Goal: Obtain resource: Obtain resource

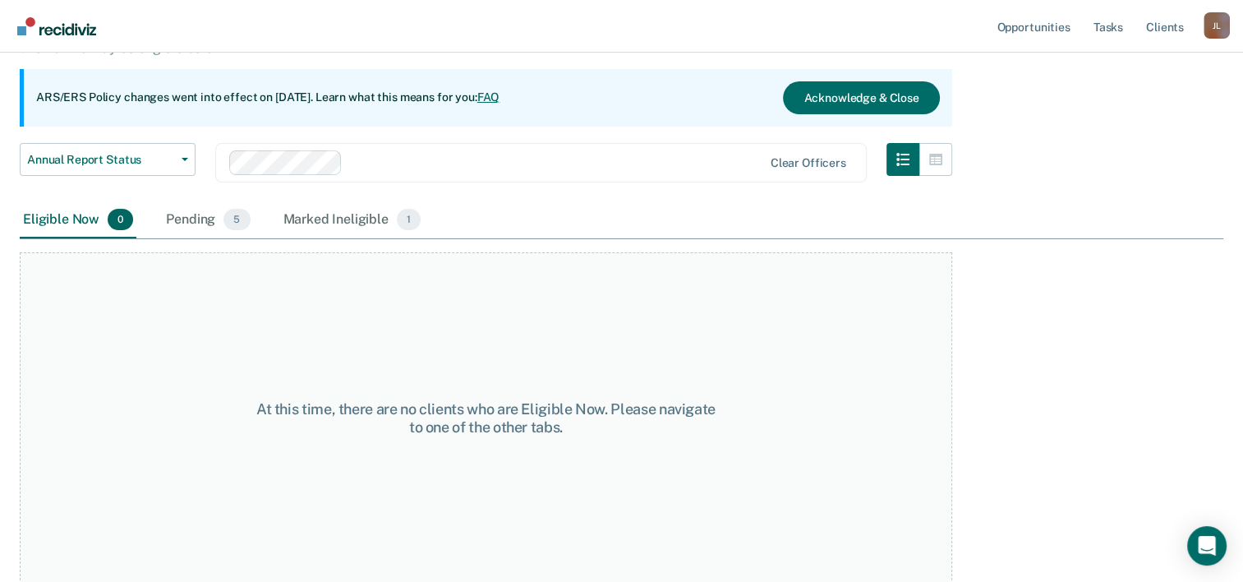
scroll to position [136, 0]
click at [369, 227] on div "Marked Ineligible 1" at bounding box center [352, 219] width 145 height 36
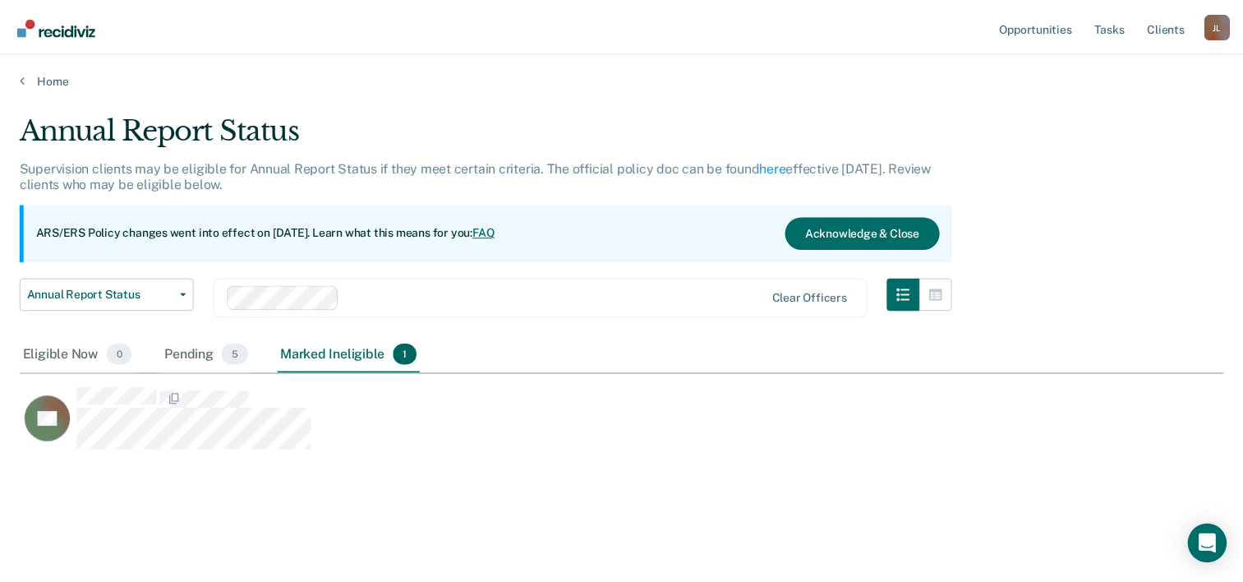
scroll to position [332, 1202]
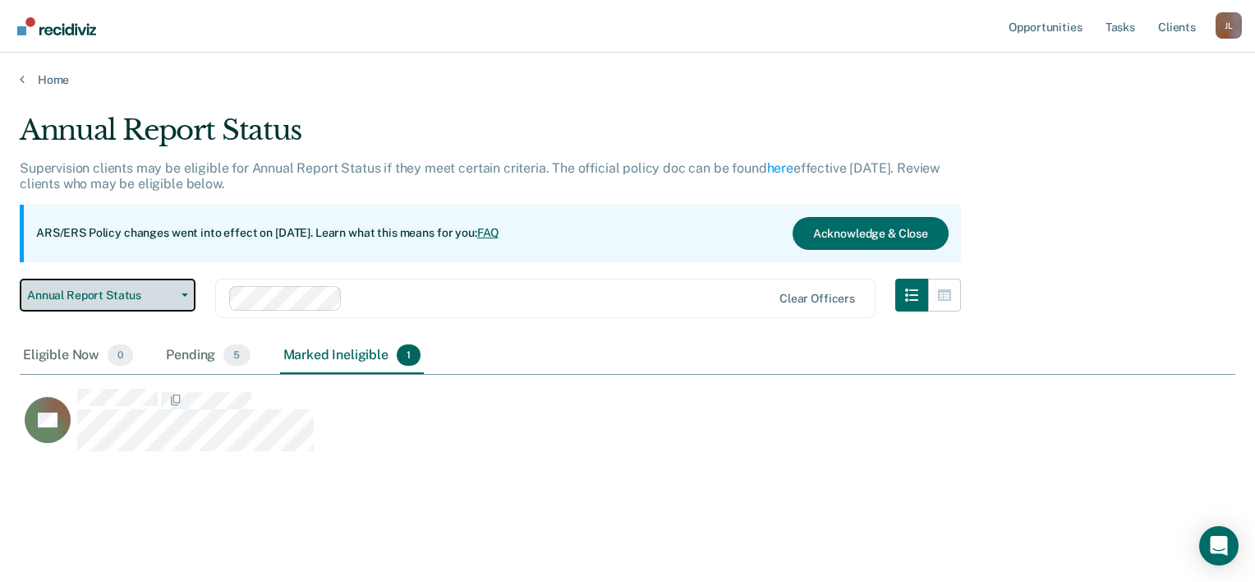
click at [141, 289] on span "Annual Report Status" at bounding box center [101, 295] width 148 height 14
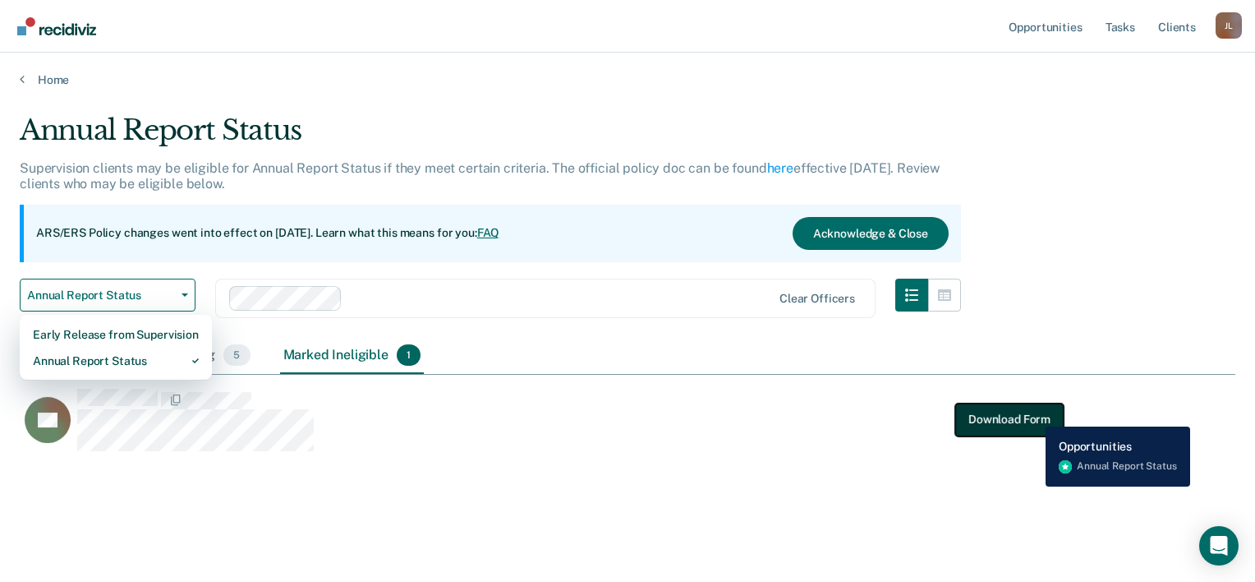
click at [1033, 414] on button "Download Form" at bounding box center [1009, 418] width 108 height 33
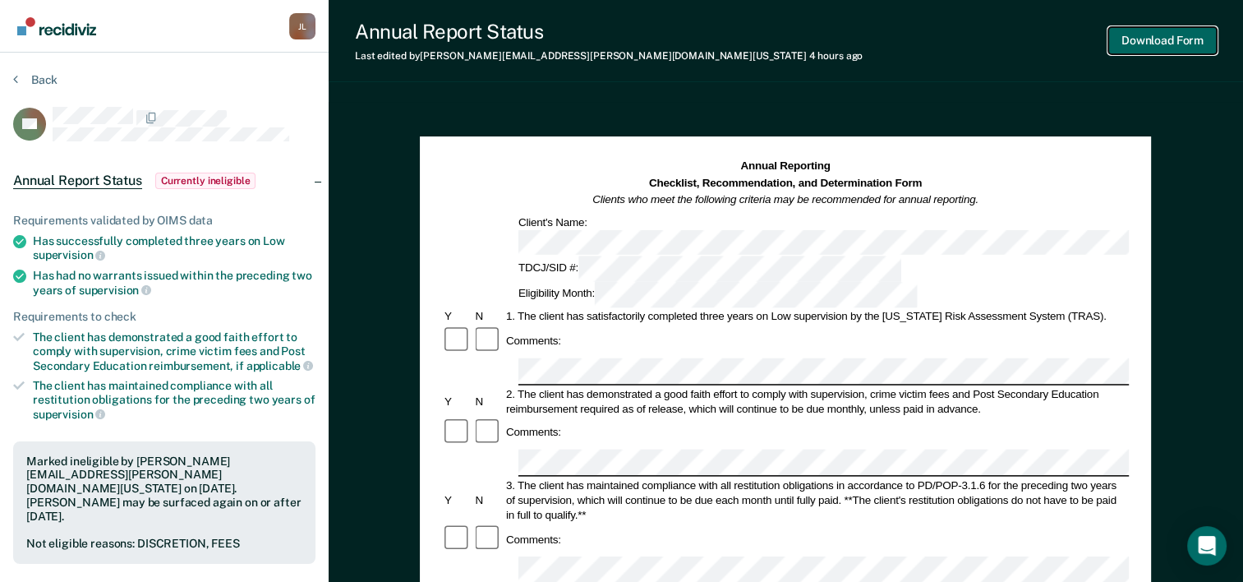
click at [1161, 45] on button "Download Form" at bounding box center [1162, 40] width 108 height 27
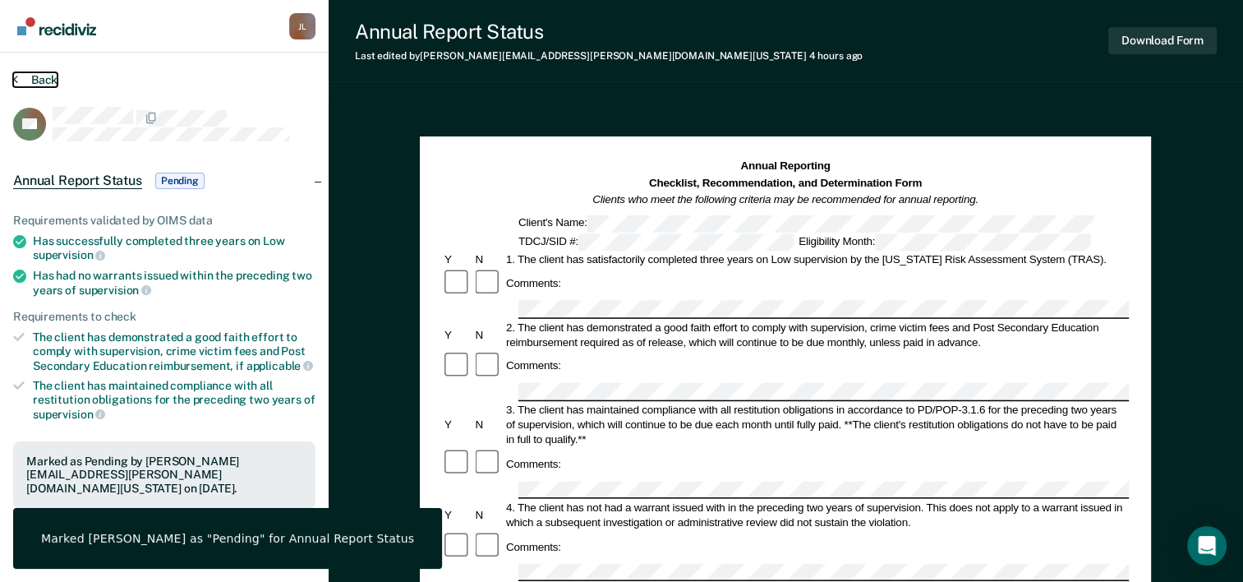
click at [34, 82] on button "Back" at bounding box center [35, 79] width 44 height 15
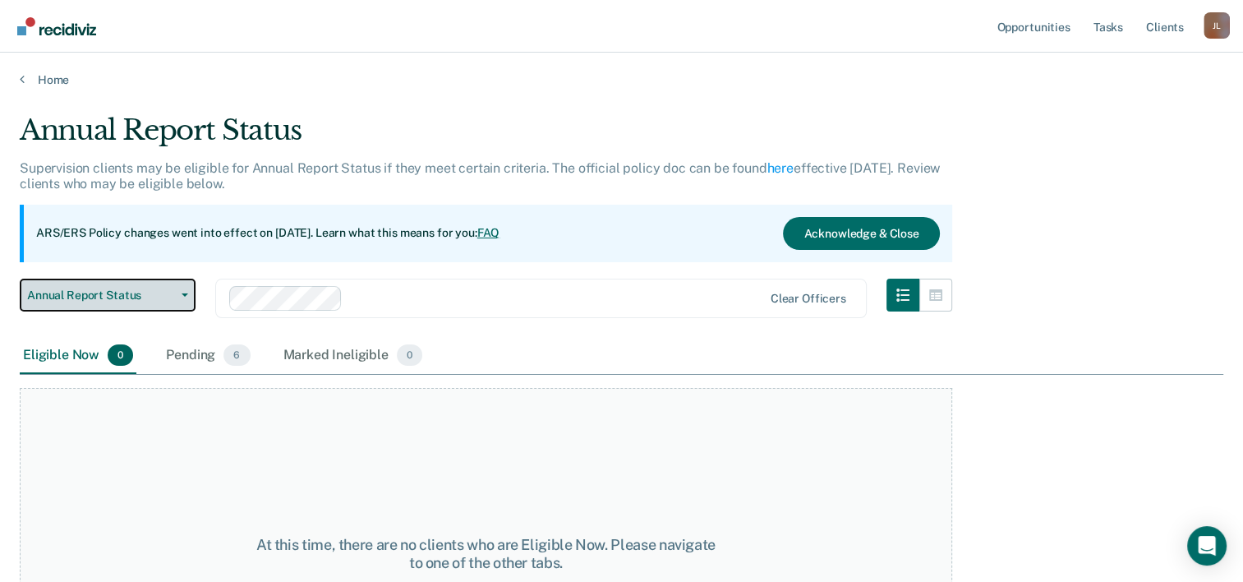
click at [78, 286] on button "Annual Report Status" at bounding box center [108, 294] width 176 height 33
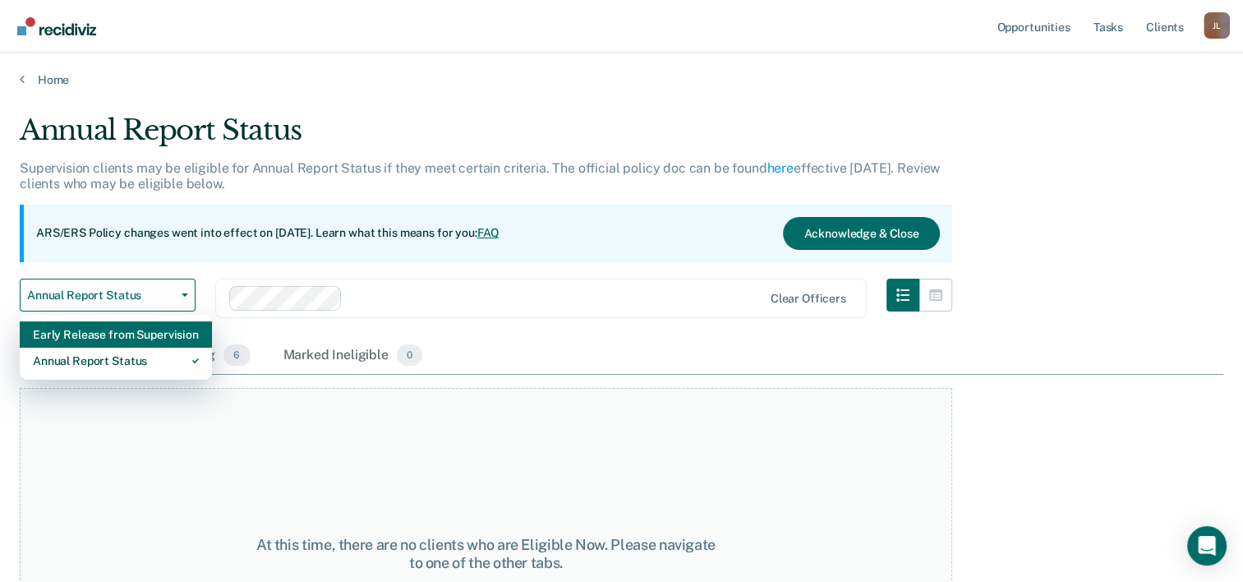
click at [85, 336] on div "Early Release from Supervision" at bounding box center [116, 334] width 166 height 26
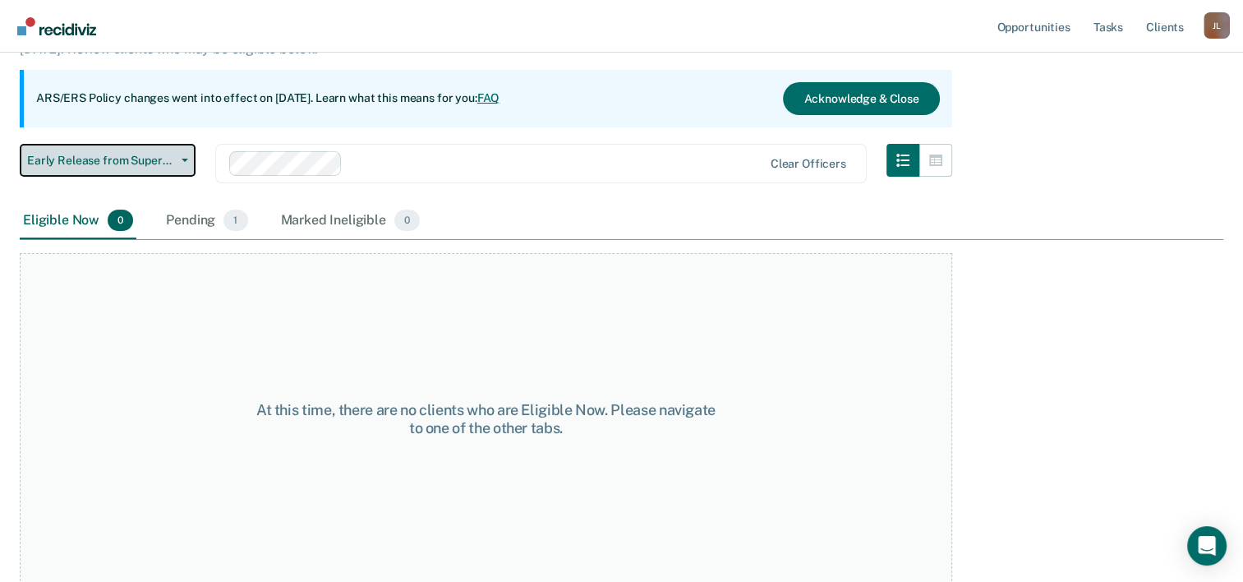
scroll to position [136, 0]
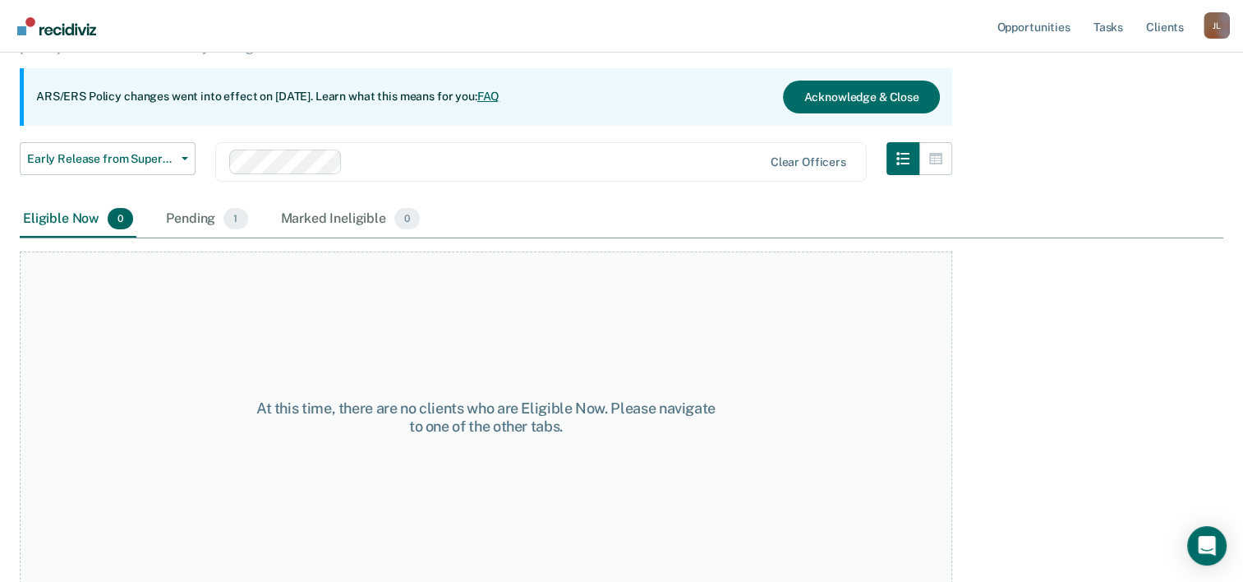
click at [183, 216] on div "Pending 1" at bounding box center [207, 219] width 88 height 36
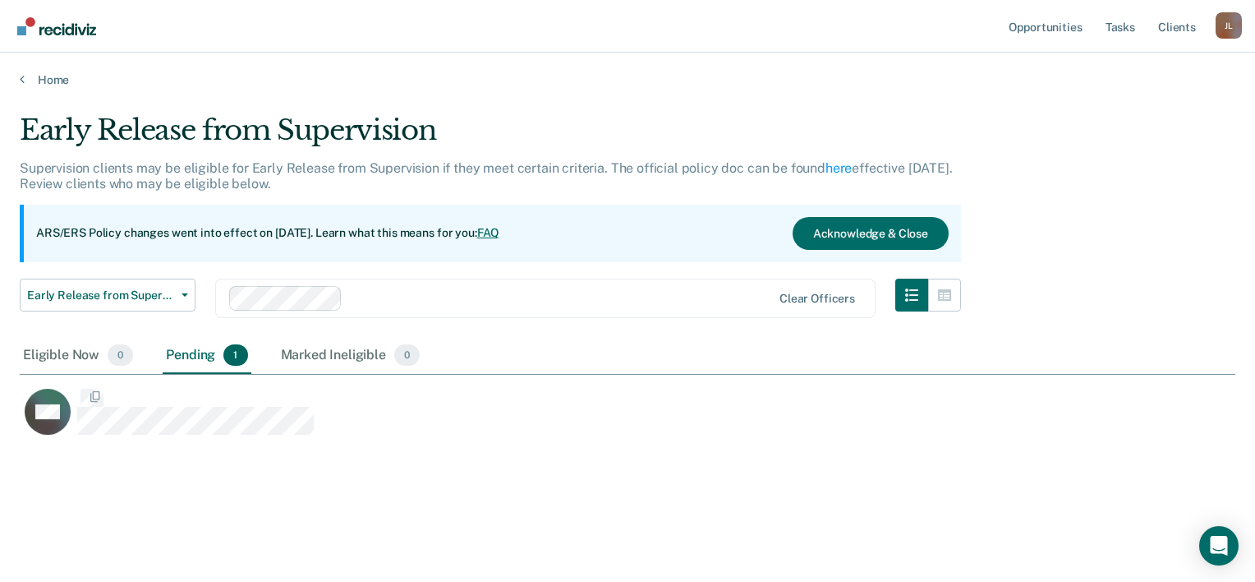
scroll to position [332, 1202]
drag, startPoint x: 283, startPoint y: 352, endPoint x: 278, endPoint y: 367, distance: 16.6
click at [283, 352] on div "Marked Ineligible 0" at bounding box center [351, 356] width 146 height 36
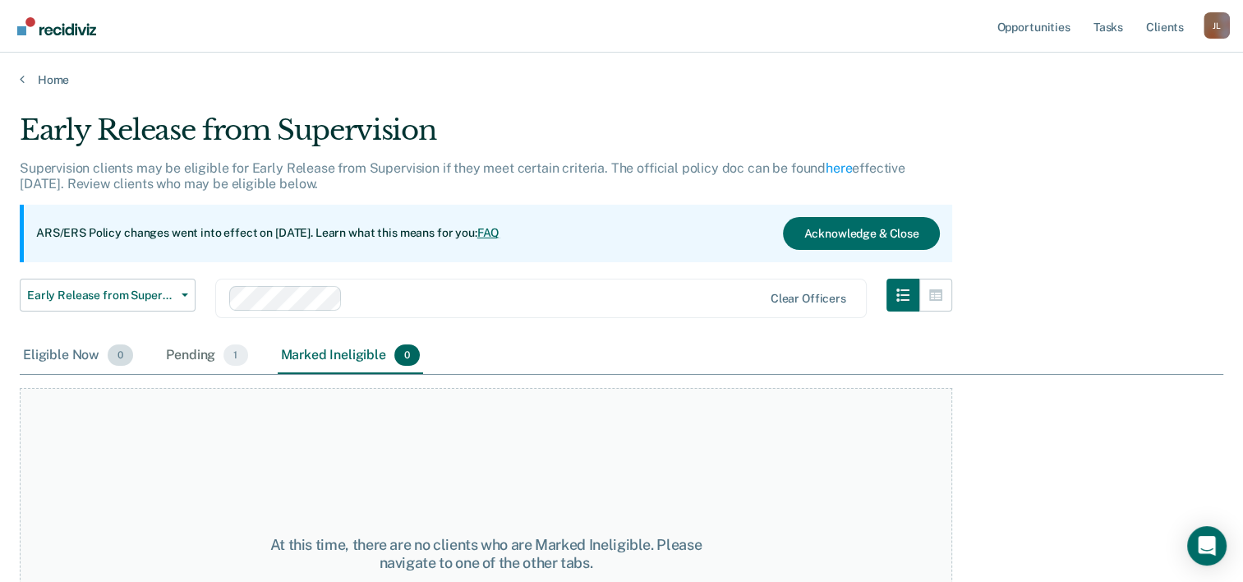
click at [74, 359] on div "Eligible Now 0" at bounding box center [78, 356] width 117 height 36
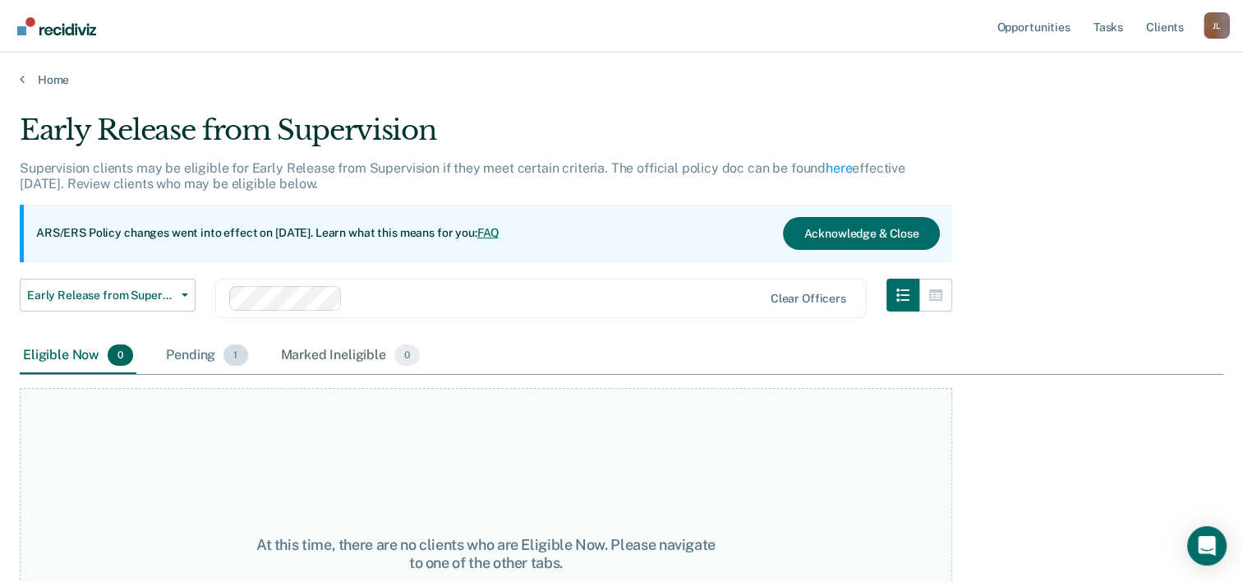
click at [195, 352] on div "Pending 1" at bounding box center [207, 356] width 88 height 36
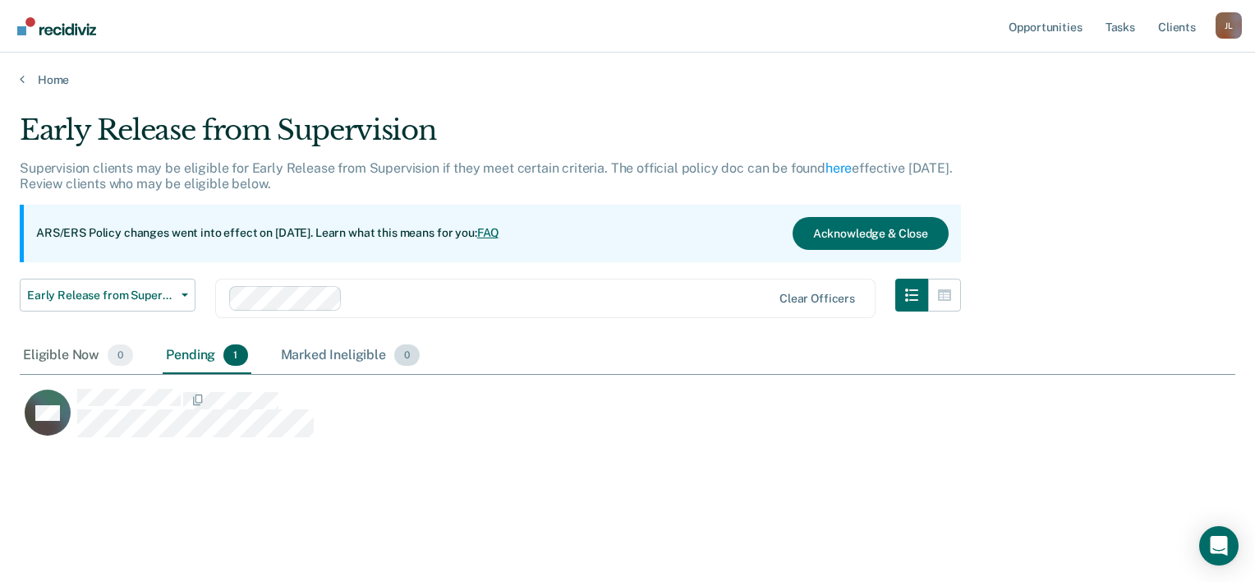
click at [369, 358] on div "Marked Ineligible 0" at bounding box center [351, 356] width 146 height 36
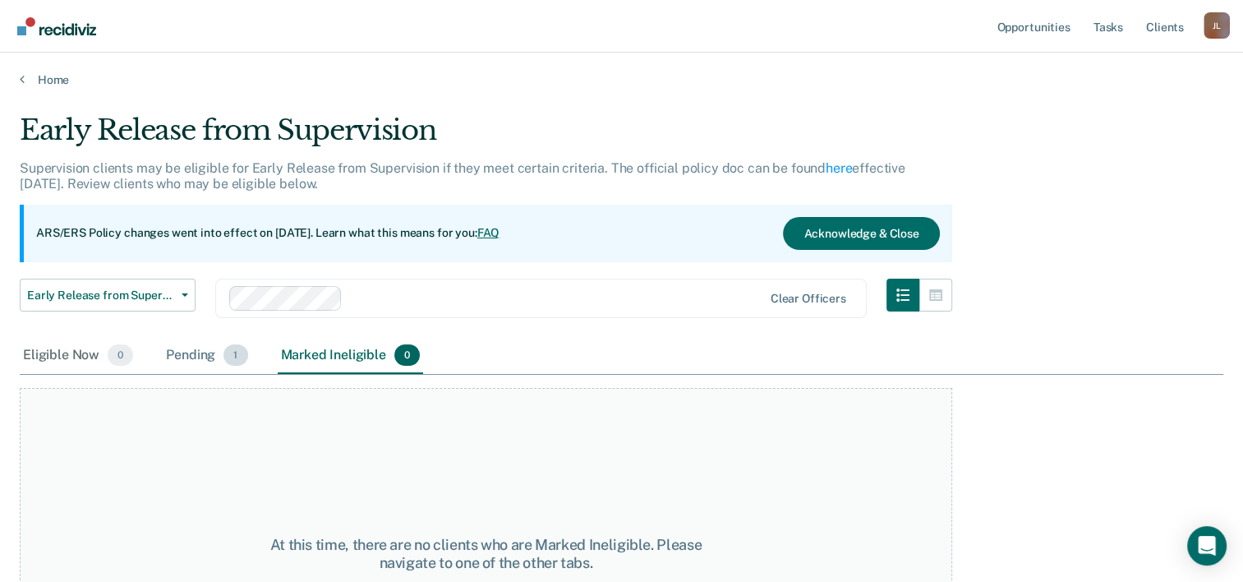
click at [206, 364] on div "Pending 1" at bounding box center [207, 356] width 88 height 36
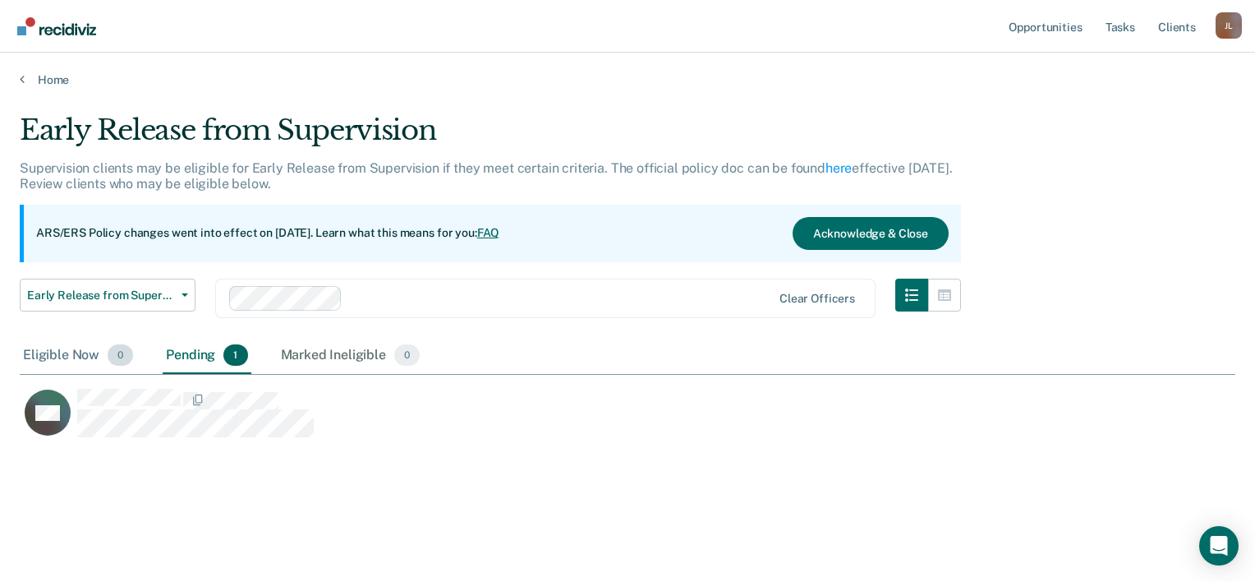
click at [44, 359] on div "Eligible Now 0" at bounding box center [78, 356] width 117 height 36
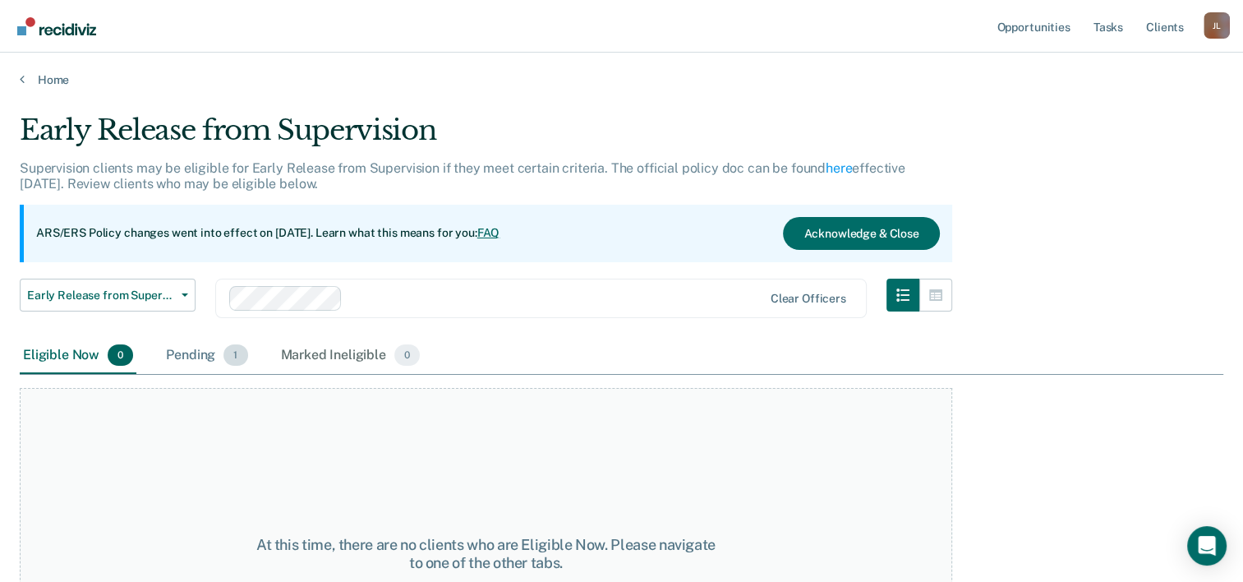
click at [223, 352] on div "Pending 1" at bounding box center [207, 356] width 88 height 36
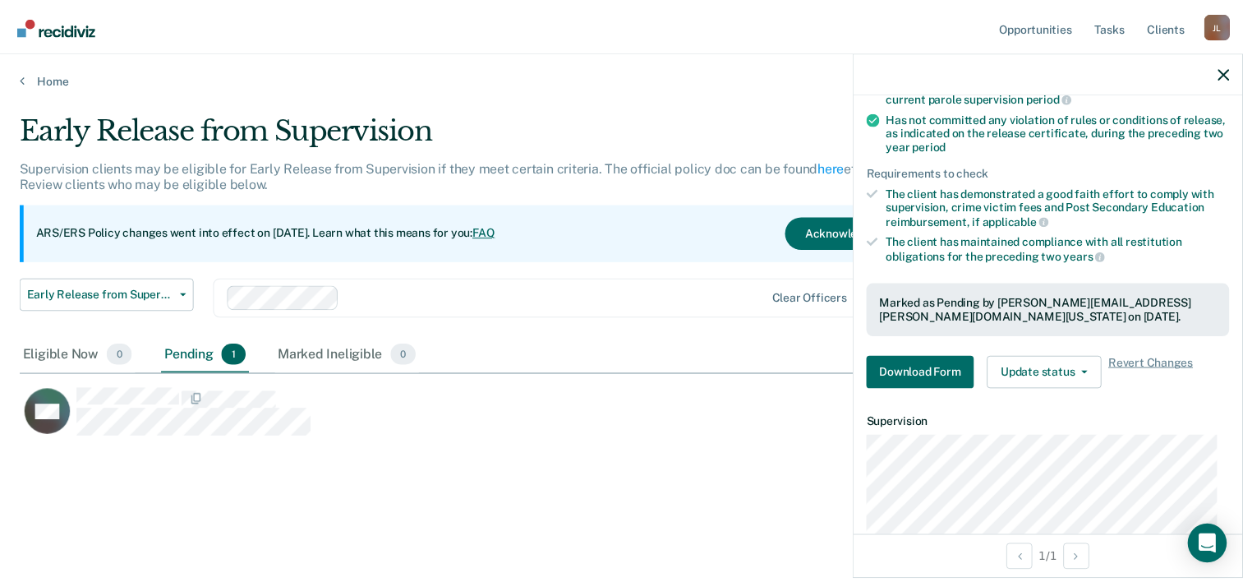
scroll to position [0, 0]
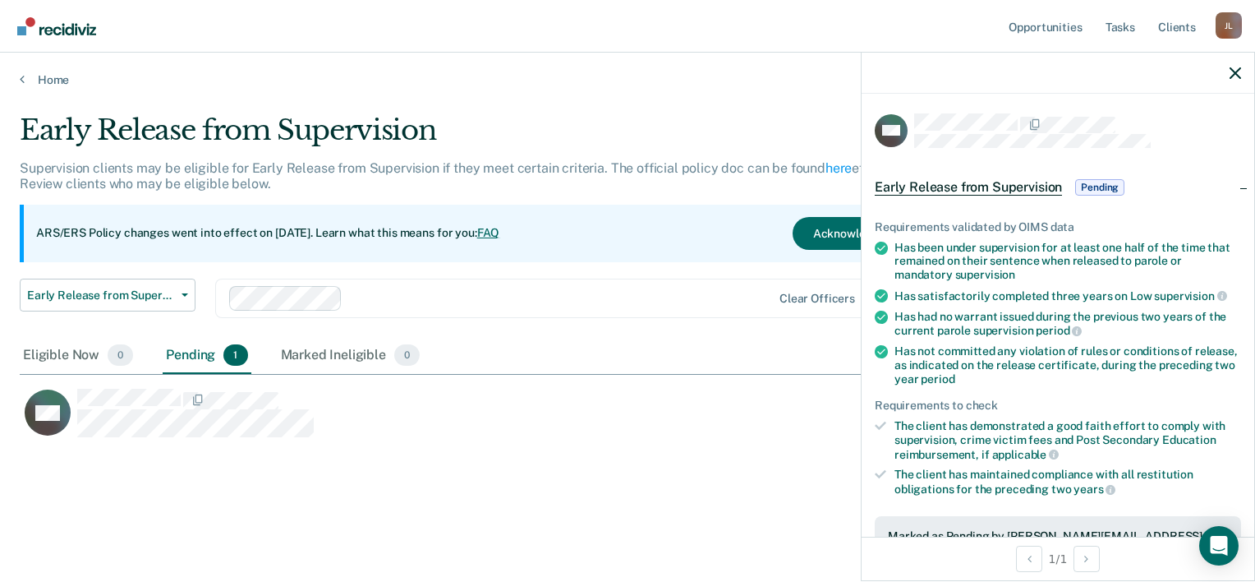
click at [1242, 66] on div at bounding box center [1058, 73] width 393 height 41
click at [1233, 72] on icon "button" at bounding box center [1235, 72] width 11 height 11
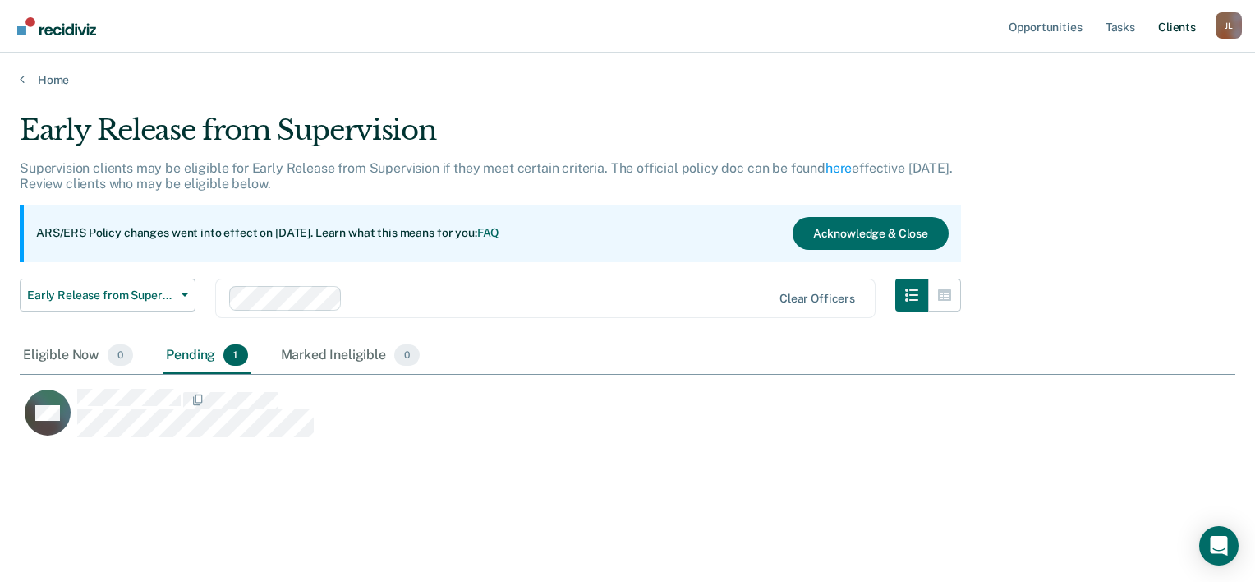
click at [1159, 31] on link "Client s" at bounding box center [1177, 26] width 44 height 53
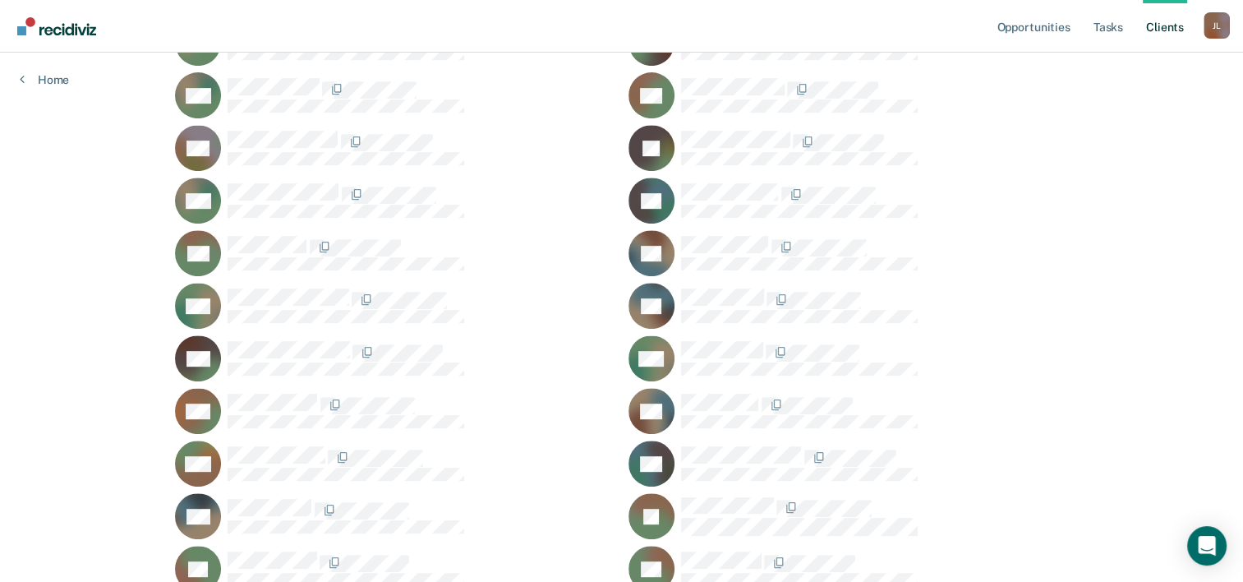
scroll to position [573, 0]
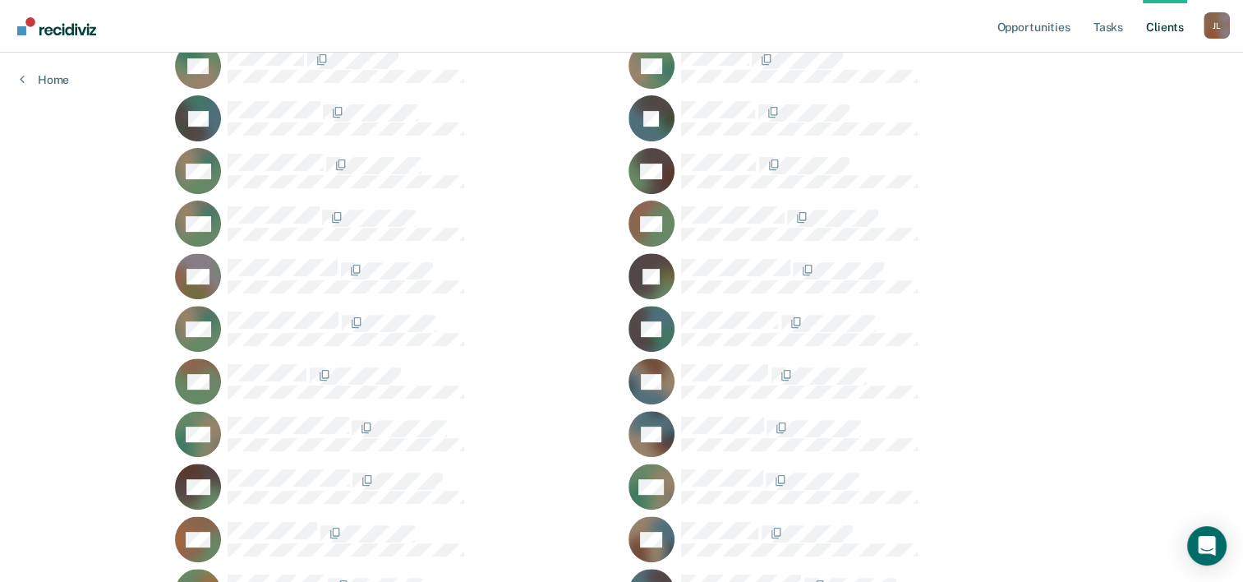
click at [70, 92] on div "Opportunities Tasks Client s [PERSON_NAME] [PERSON_NAME] Profile How it works L…" at bounding box center [621, 211] width 1243 height 1569
click at [62, 82] on link "Home" at bounding box center [44, 79] width 49 height 15
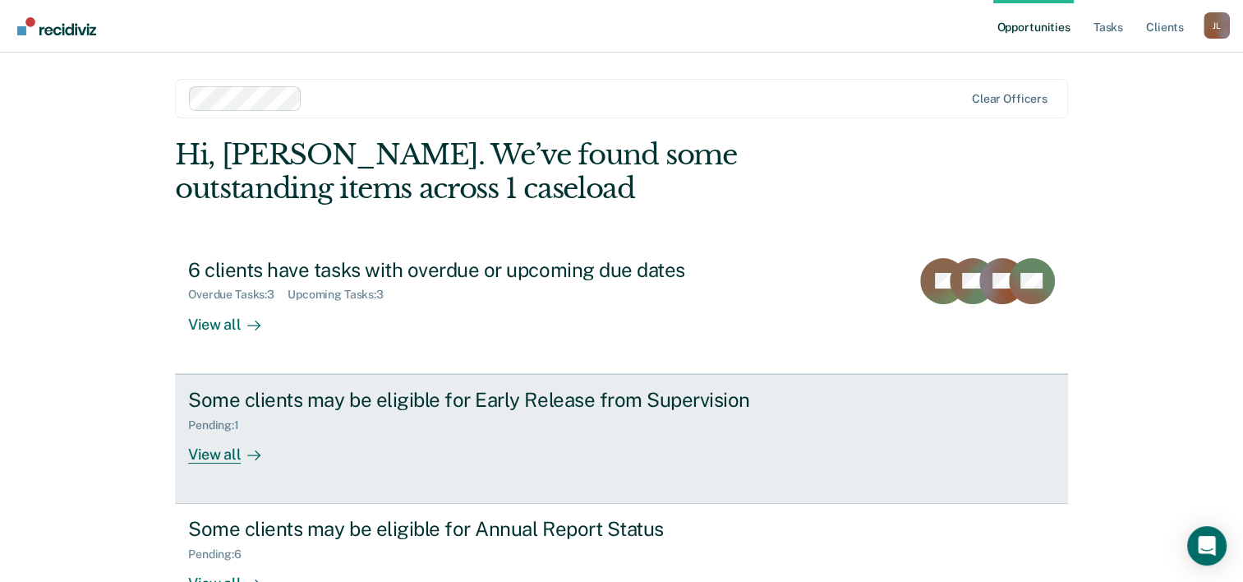
scroll to position [116, 0]
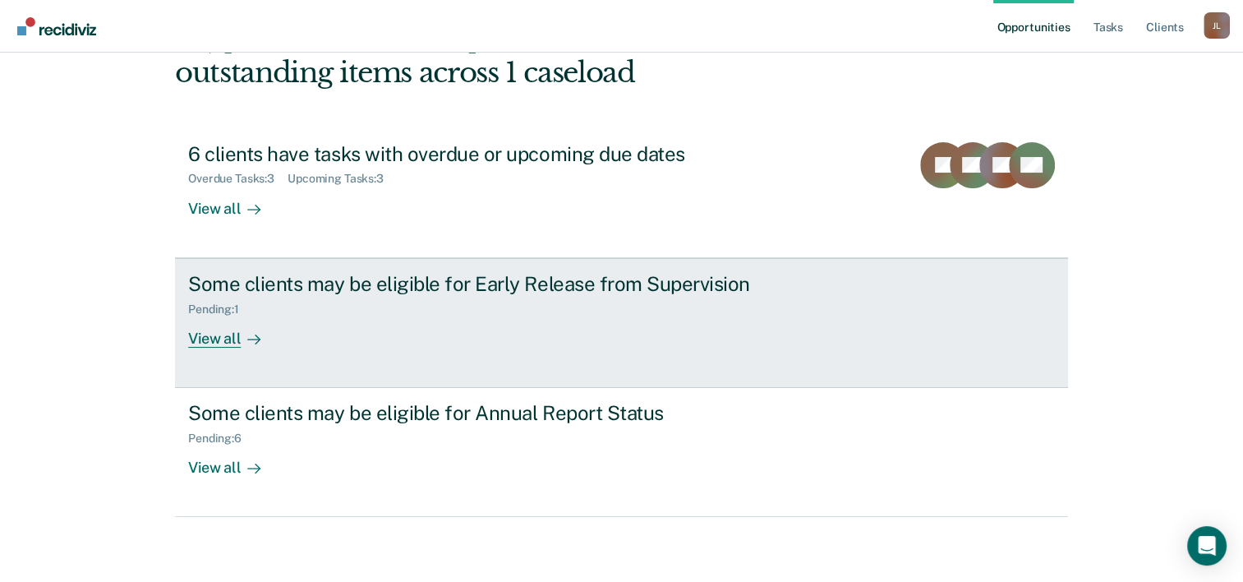
click at [305, 328] on div "Some clients may be eligible for Early Release from Supervision Pending : 1 Vie…" at bounding box center [496, 310] width 616 height 76
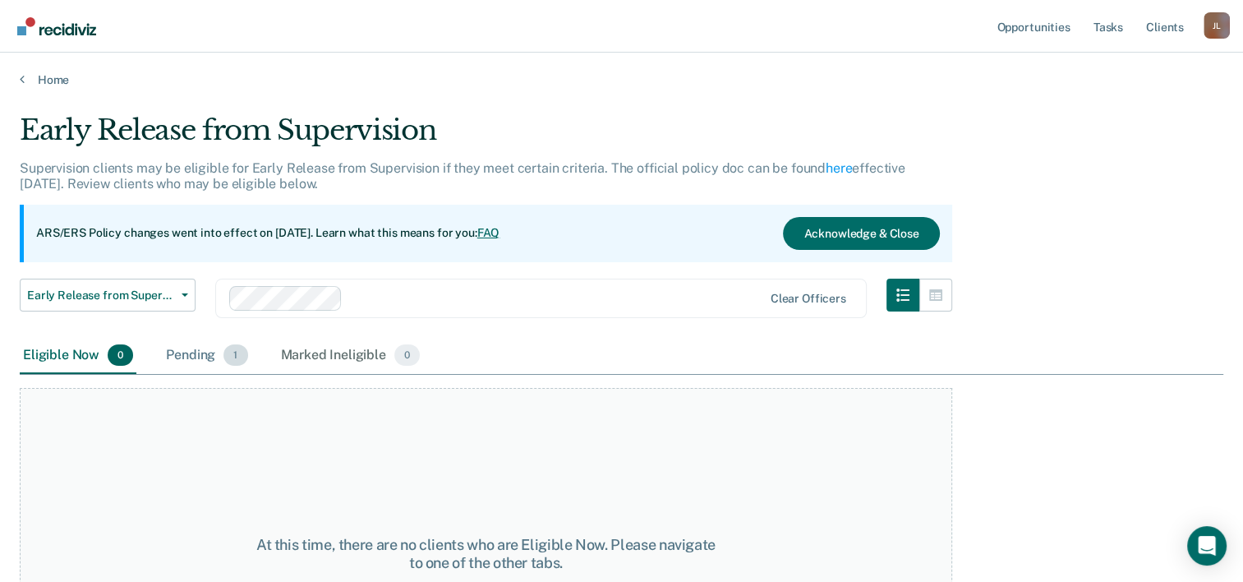
click at [184, 355] on div "Pending 1" at bounding box center [207, 356] width 88 height 36
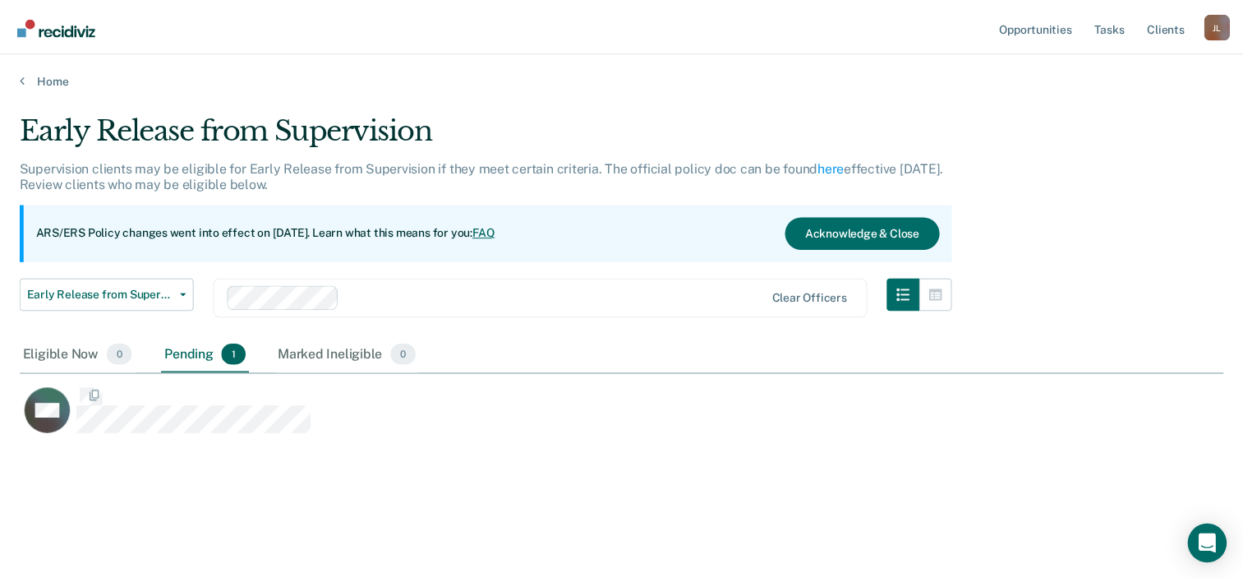
scroll to position [332, 1202]
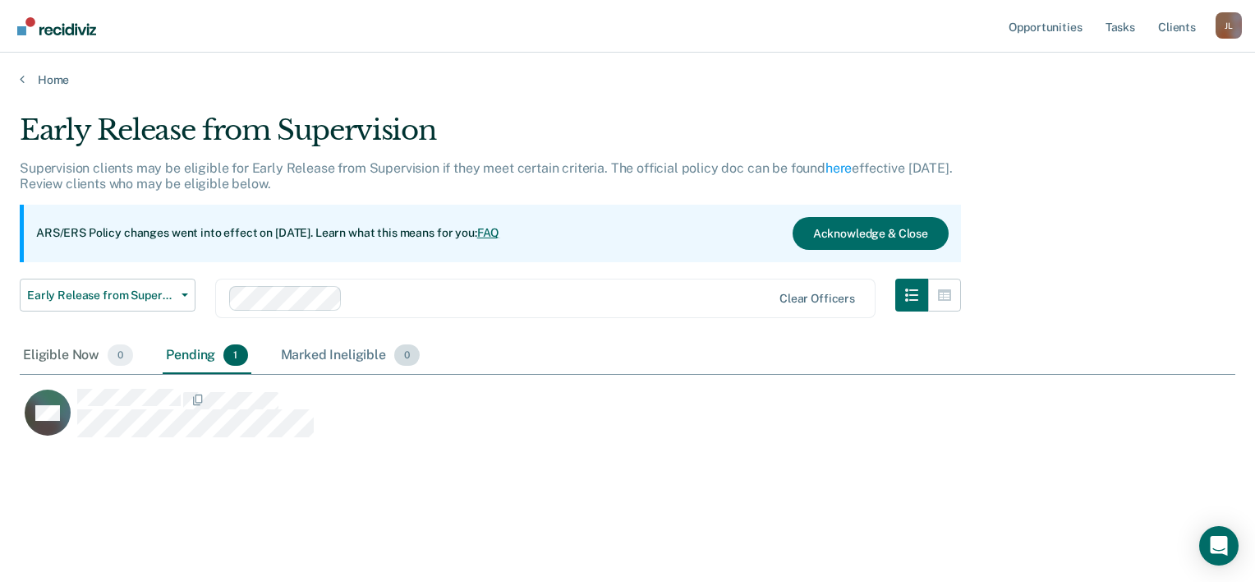
click at [295, 361] on div "Marked Ineligible 0" at bounding box center [351, 356] width 146 height 36
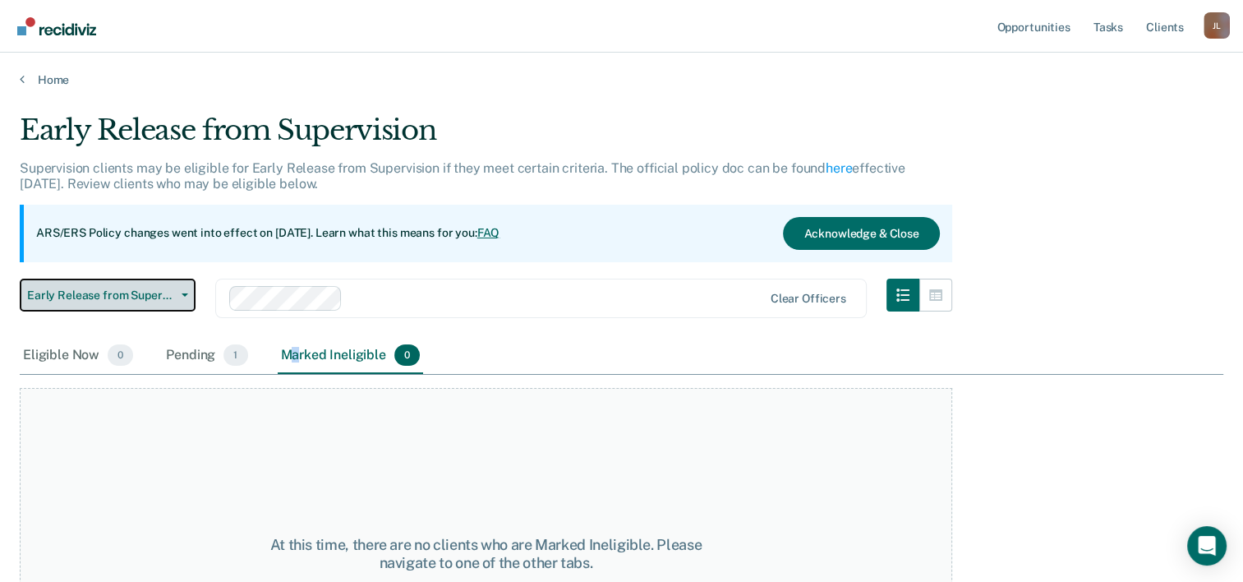
click at [96, 292] on span "Early Release from Supervision" at bounding box center [101, 295] width 148 height 14
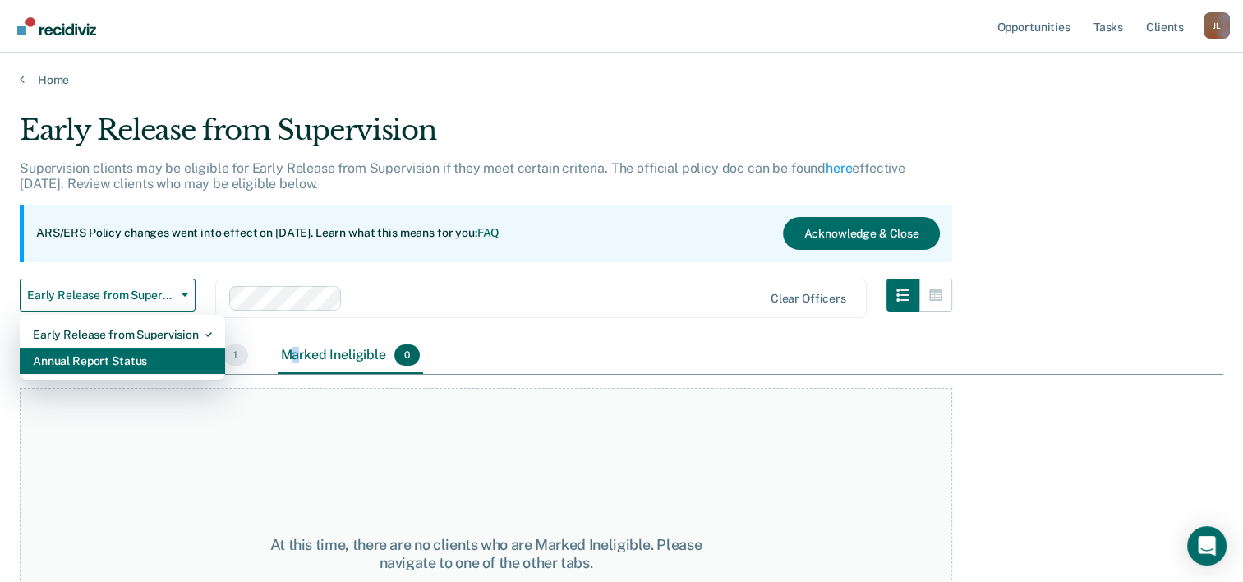
click at [94, 357] on div "Annual Report Status" at bounding box center [122, 360] width 179 height 26
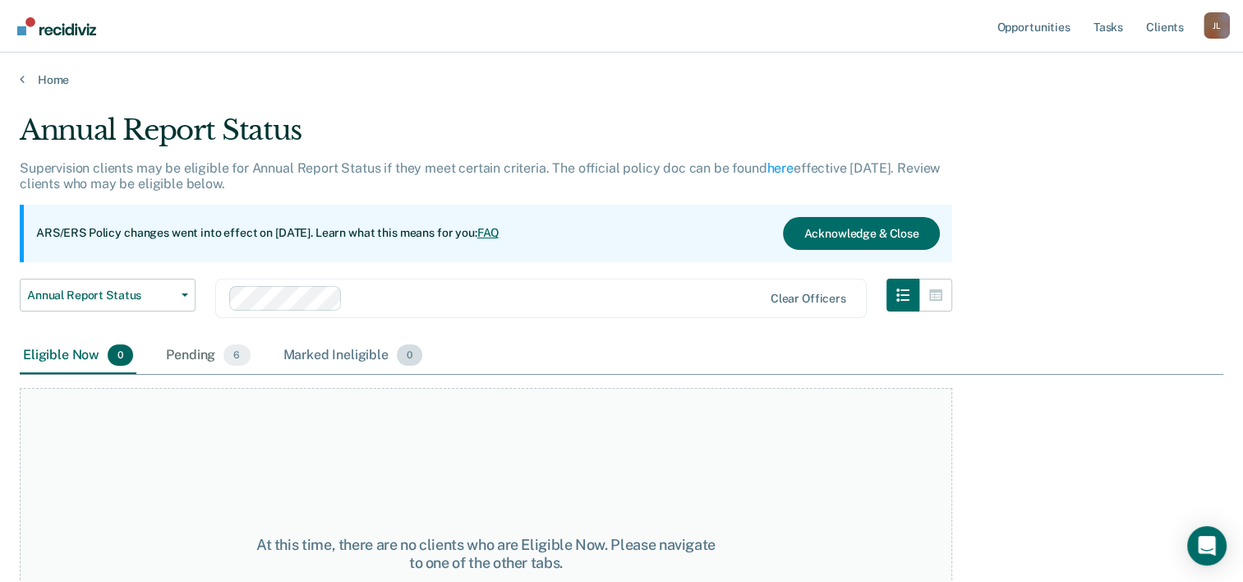
click at [306, 355] on div "Marked Ineligible 0" at bounding box center [353, 356] width 146 height 36
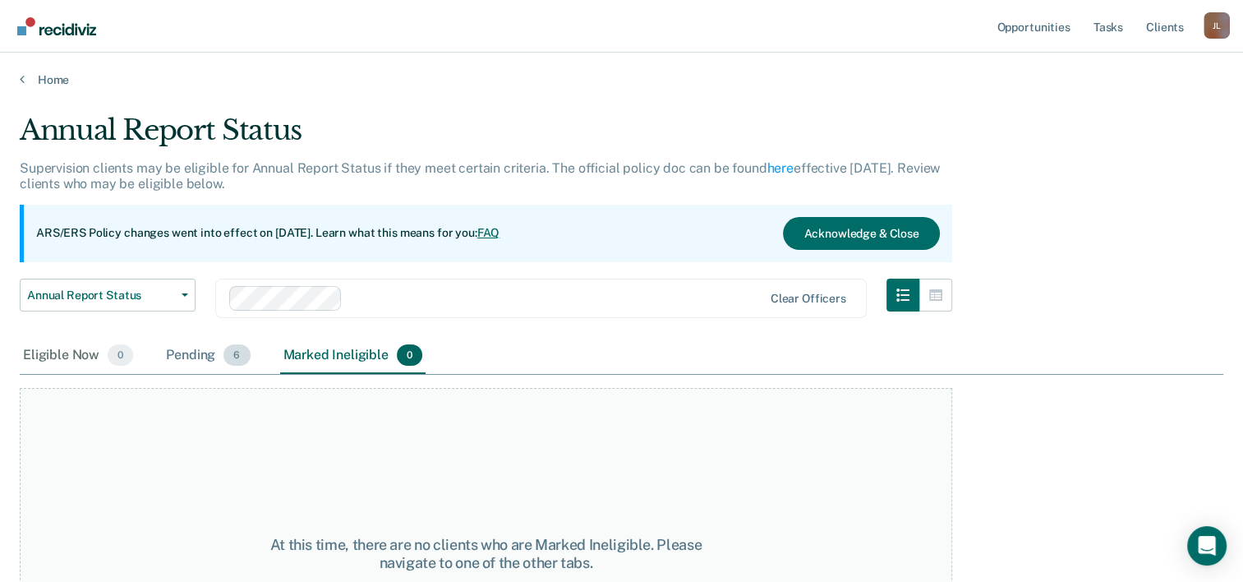
click at [209, 358] on div "Pending 6" at bounding box center [208, 356] width 90 height 36
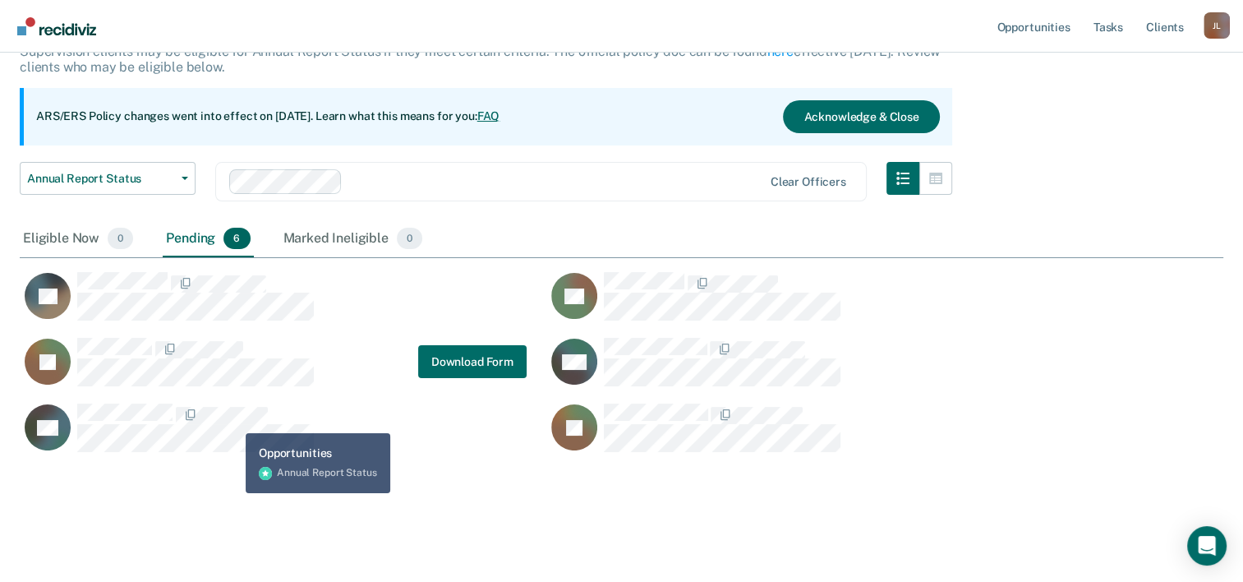
scroll to position [120, 0]
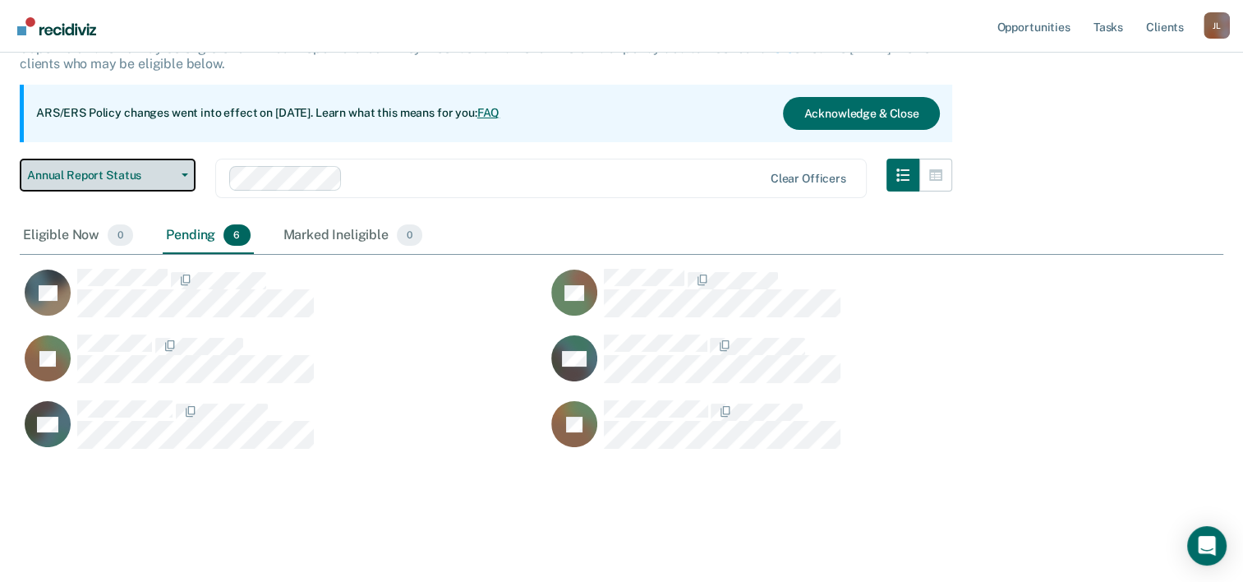
click at [49, 177] on span "Annual Report Status" at bounding box center [101, 175] width 148 height 14
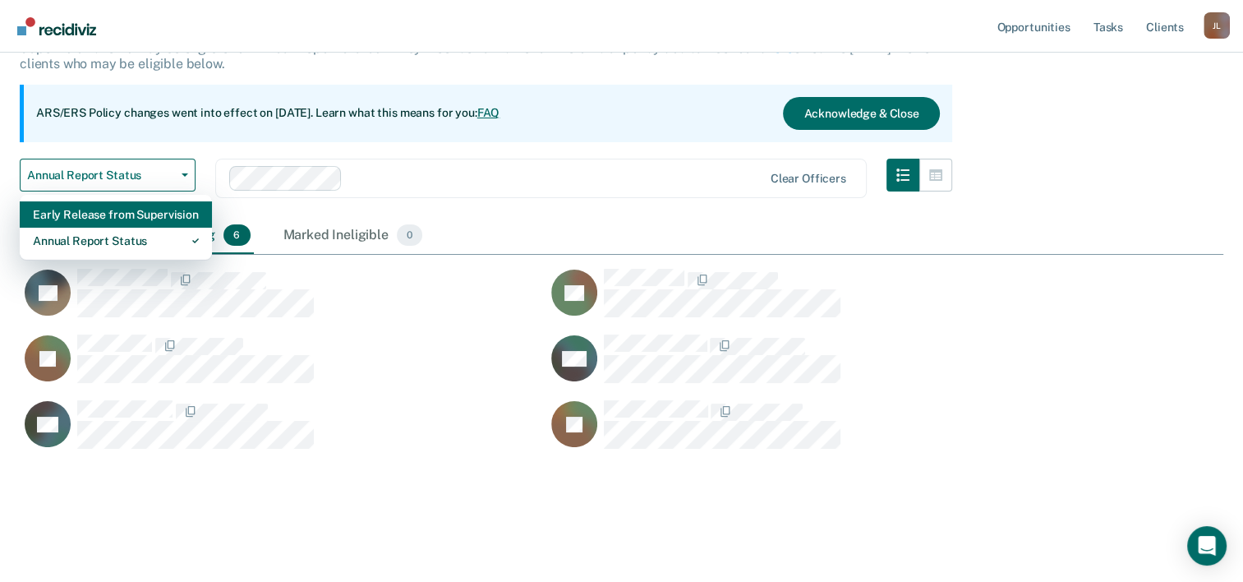
click at [53, 218] on div "Early Release from Supervision" at bounding box center [116, 214] width 166 height 26
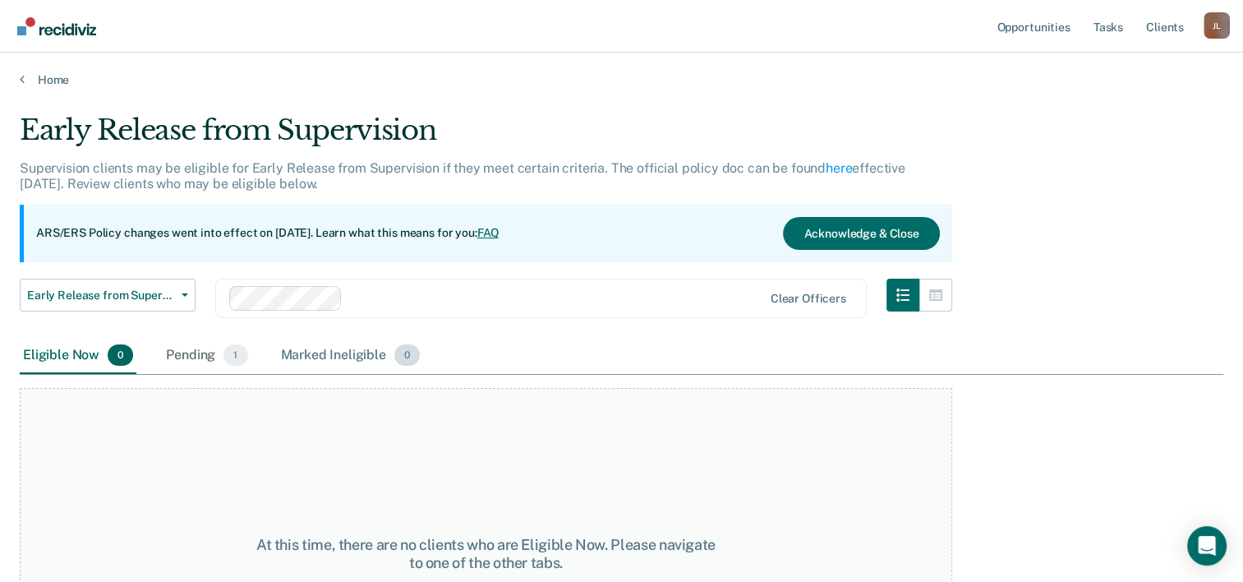
click at [283, 350] on div "Marked Ineligible 0" at bounding box center [351, 356] width 146 height 36
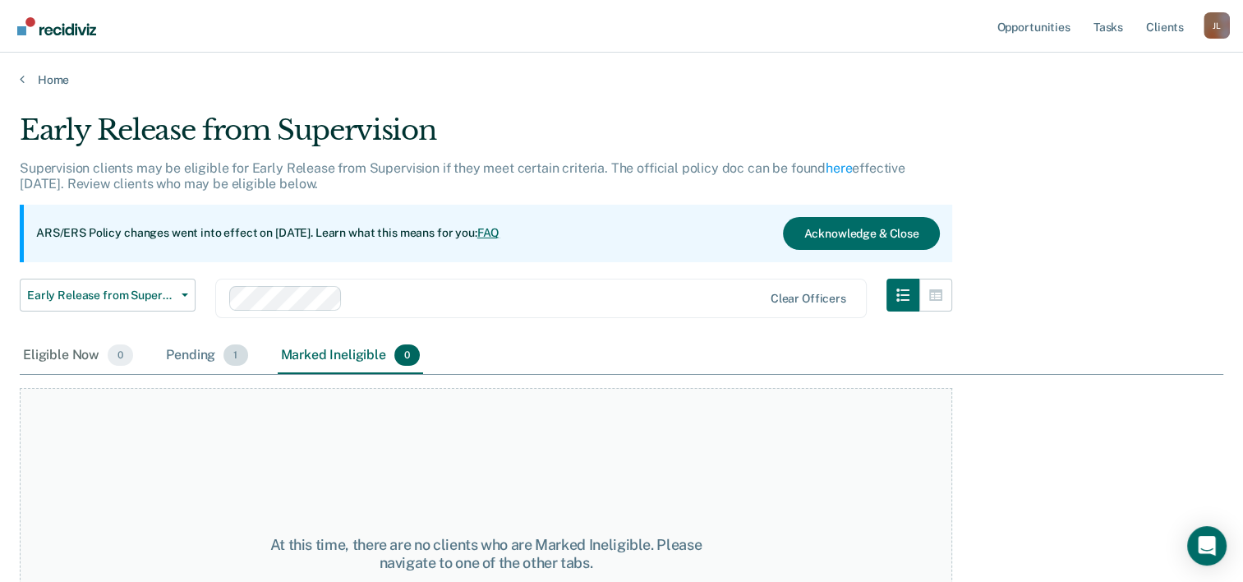
click at [203, 356] on div "Pending 1" at bounding box center [207, 356] width 88 height 36
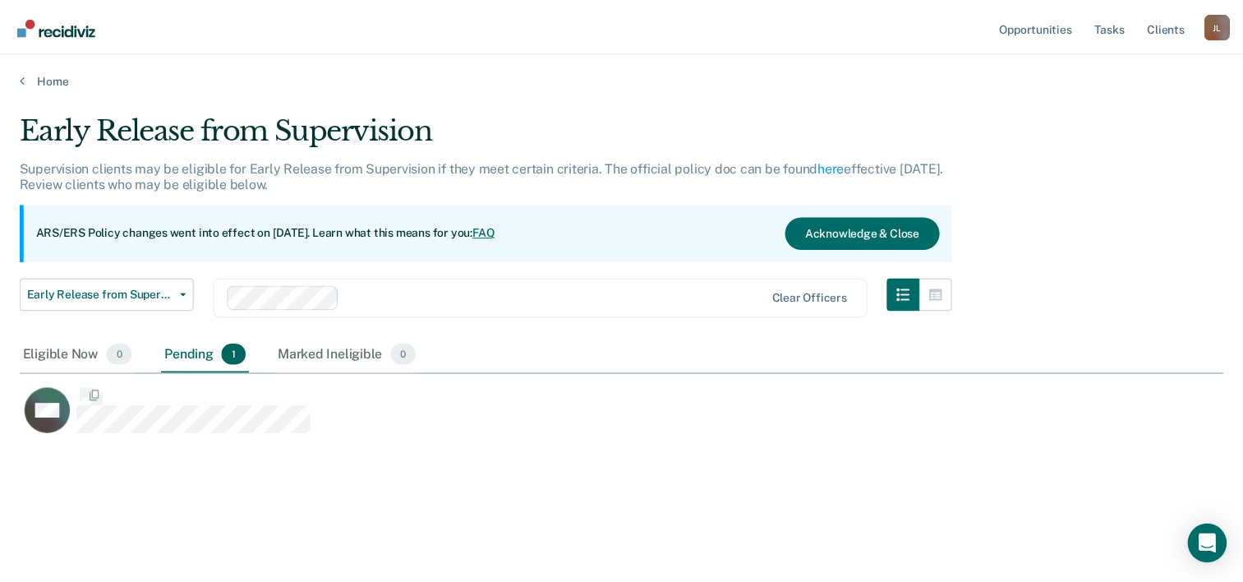
scroll to position [332, 1202]
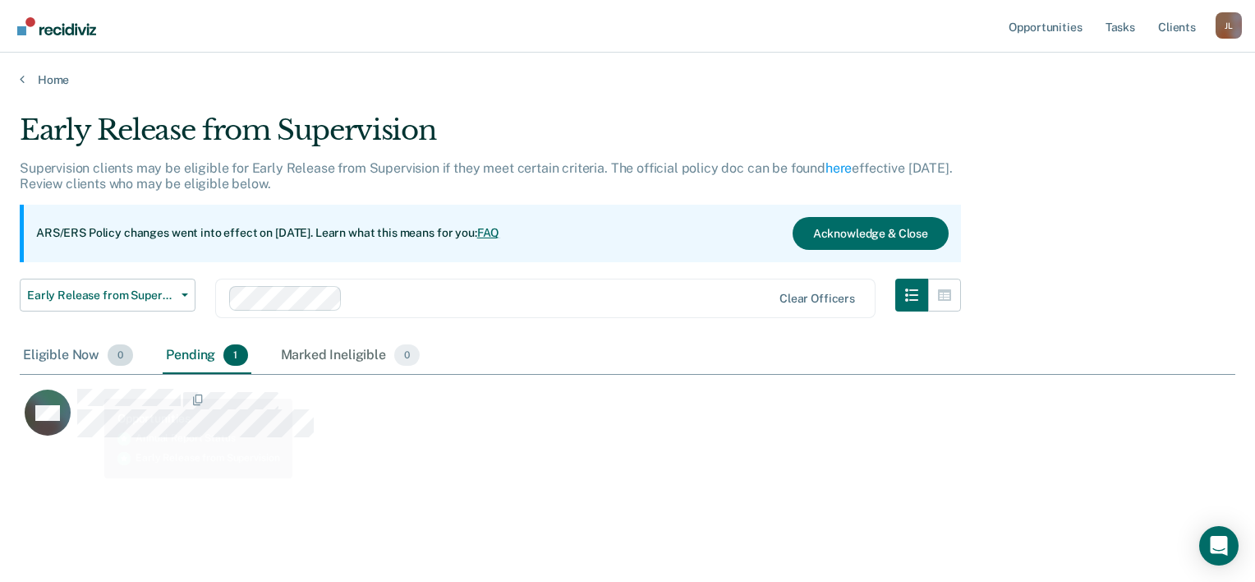
click at [79, 361] on div "Eligible Now 0" at bounding box center [78, 356] width 117 height 36
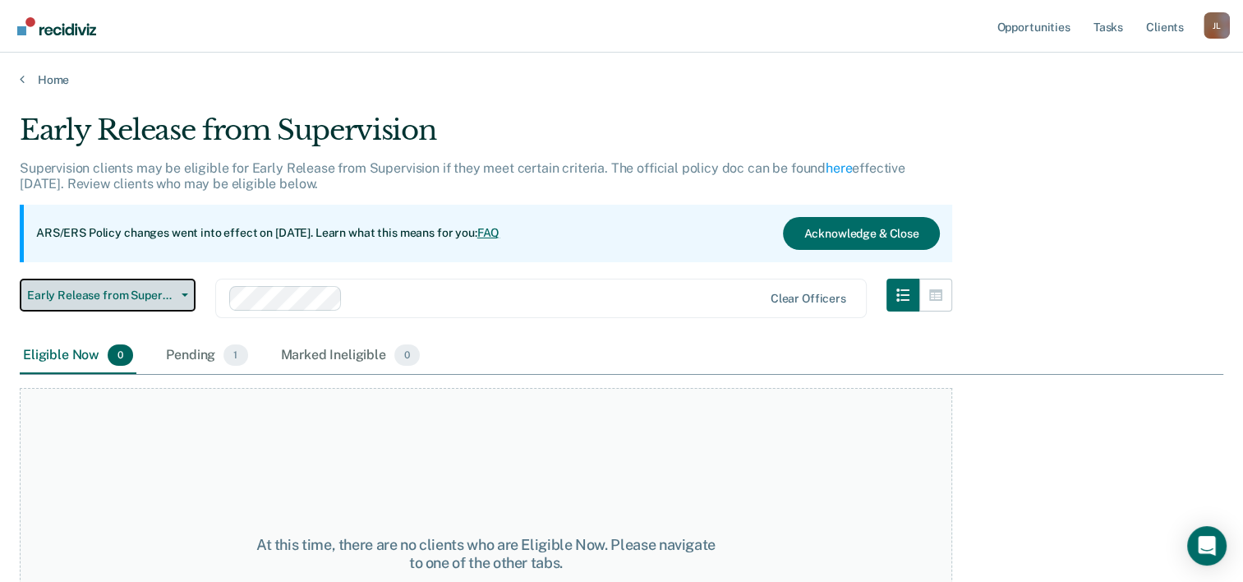
click at [62, 299] on span "Early Release from Supervision" at bounding box center [101, 295] width 148 height 14
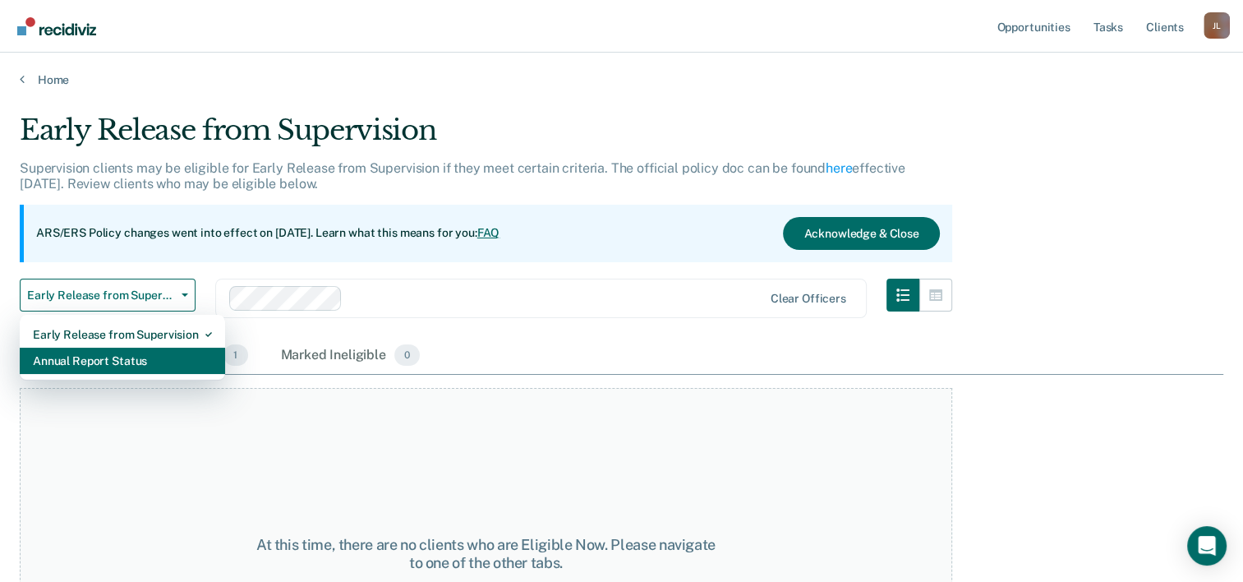
click at [66, 368] on div "Annual Report Status" at bounding box center [122, 360] width 179 height 26
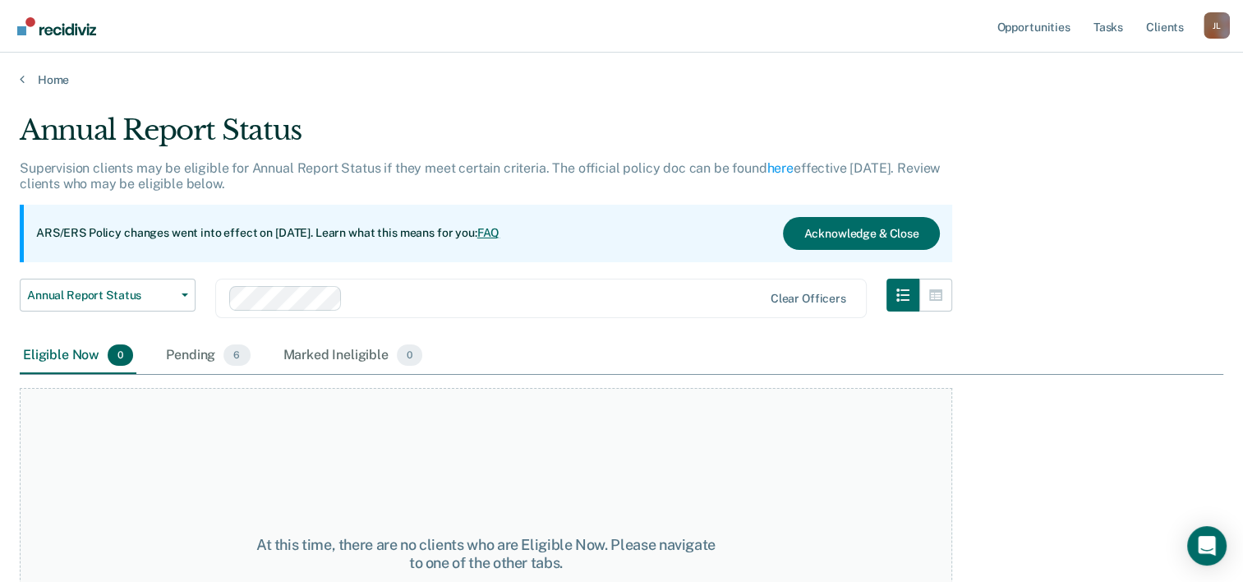
drag, startPoint x: 276, startPoint y: 356, endPoint x: 263, endPoint y: 356, distance: 13.2
click at [263, 356] on div "Eligible Now 0 Pending 6 Marked Ineligible 0" at bounding box center [223, 356] width 406 height 36
click at [197, 348] on div "Pending 6" at bounding box center [208, 356] width 90 height 36
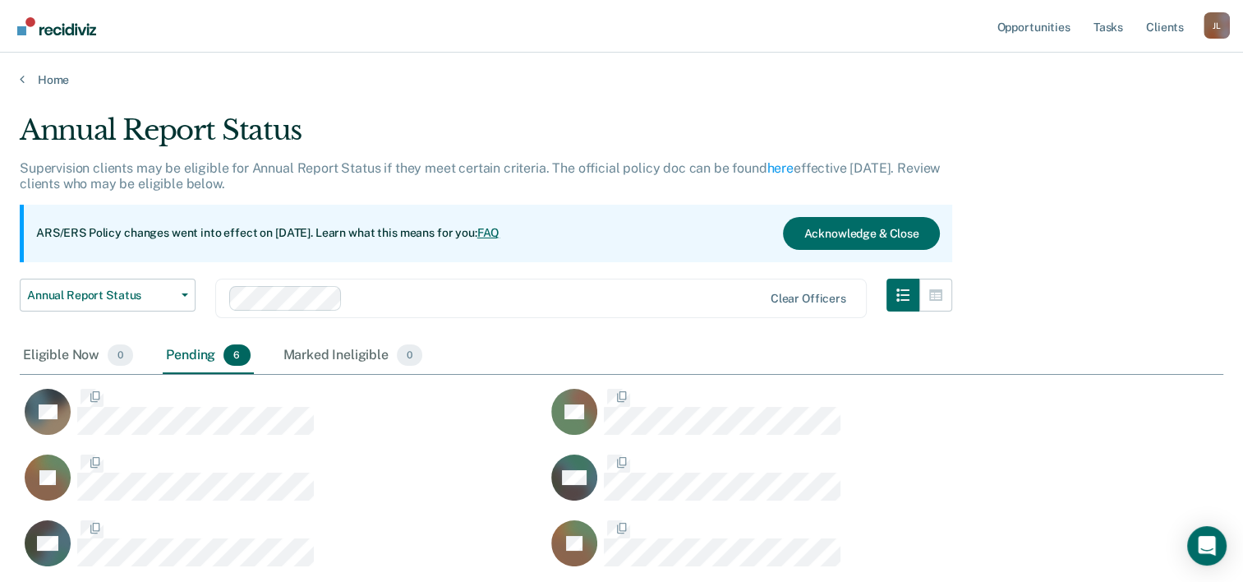
scroll to position [452, 1190]
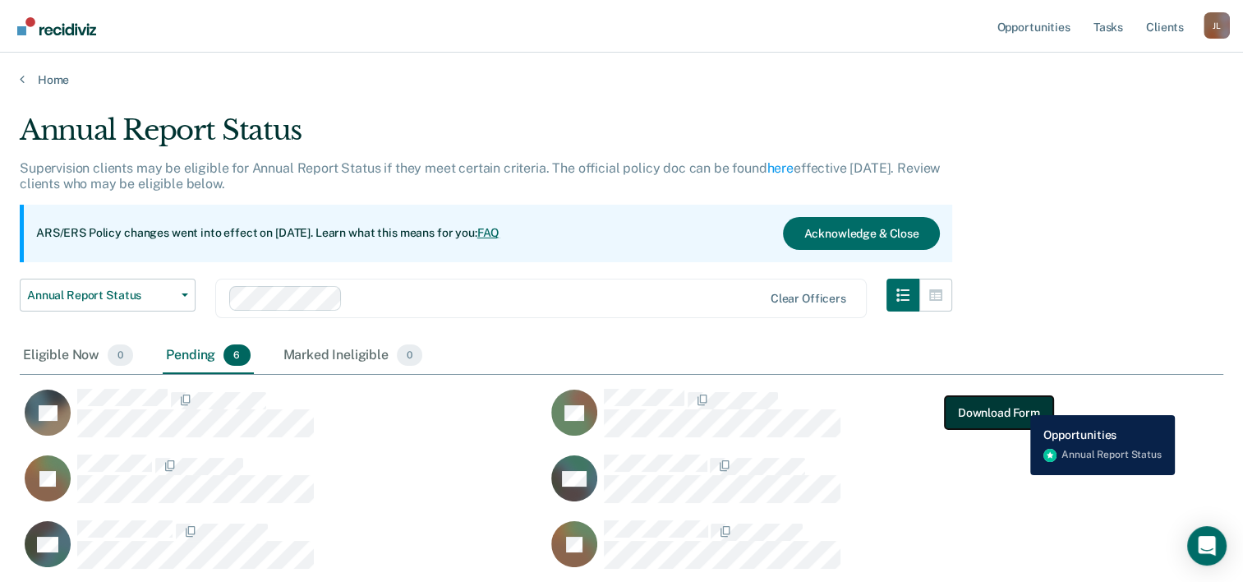
click at [1019, 401] on button "Download Form" at bounding box center [999, 412] width 108 height 33
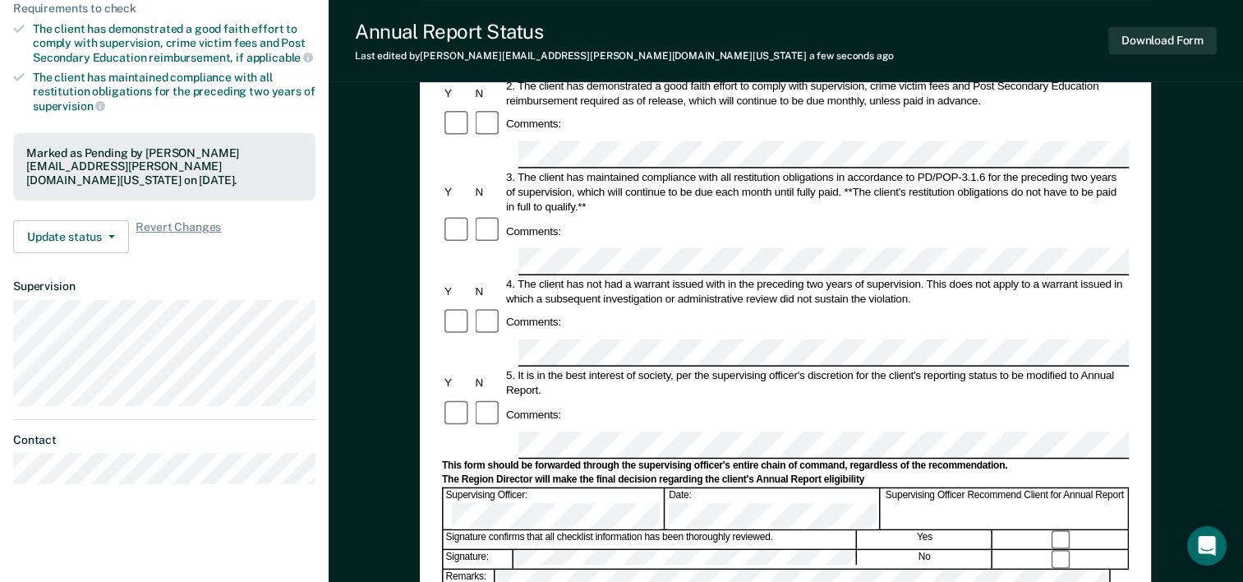
scroll to position [164, 0]
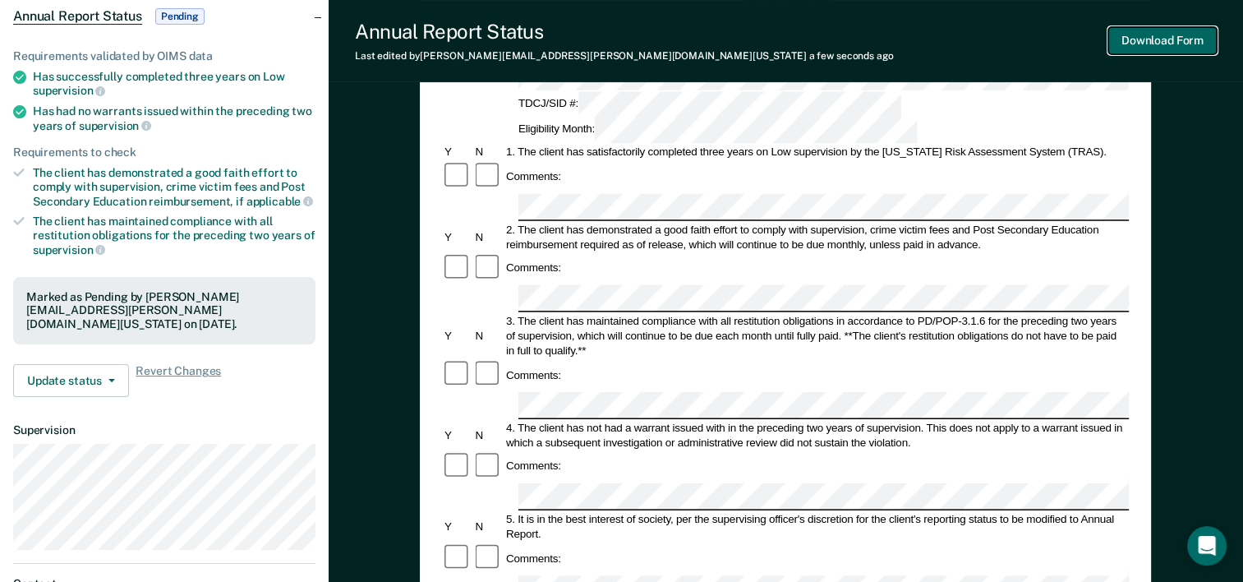
click at [1168, 32] on button "Download Form" at bounding box center [1162, 40] width 108 height 27
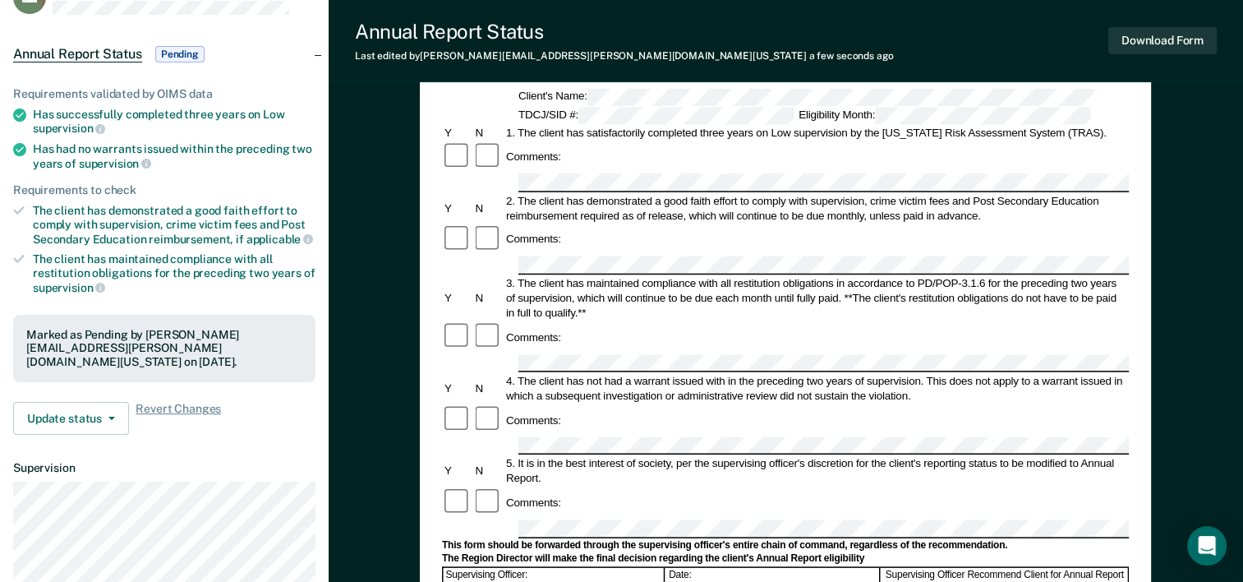
scroll to position [0, 0]
